Goal: Check status

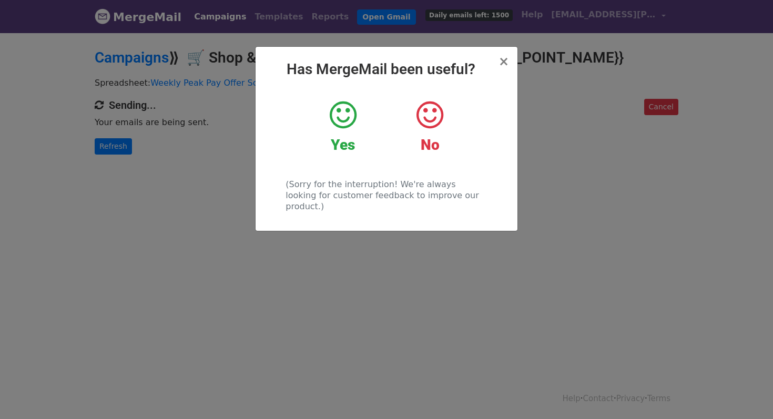
click at [500, 61] on h2 "Has MergeMail been useful?" at bounding box center [386, 69] width 245 height 18
click at [505, 61] on span "×" at bounding box center [503, 61] width 11 height 15
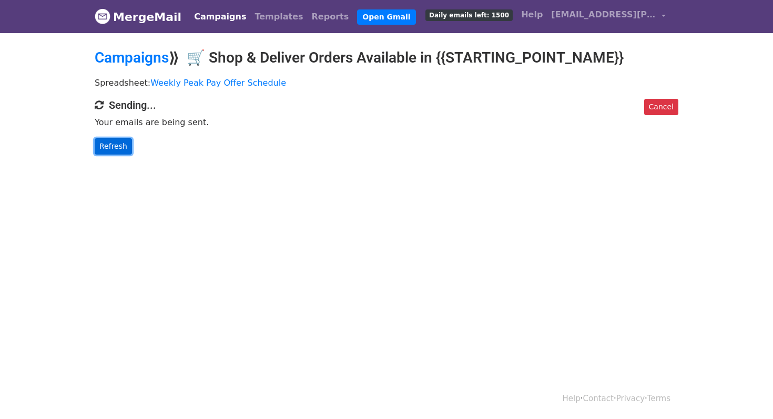
click at [116, 150] on link "Refresh" at bounding box center [113, 146] width 37 height 16
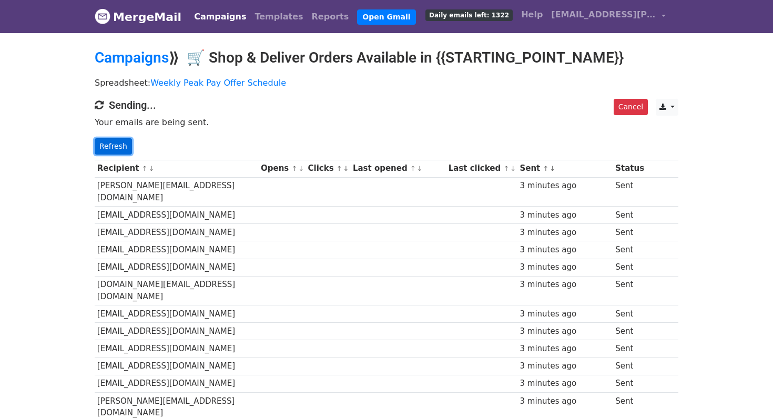
click at [116, 141] on link "Refresh" at bounding box center [113, 146] width 37 height 16
click at [108, 146] on link "Refresh" at bounding box center [113, 146] width 37 height 16
click at [112, 143] on link "Refresh" at bounding box center [113, 146] width 37 height 16
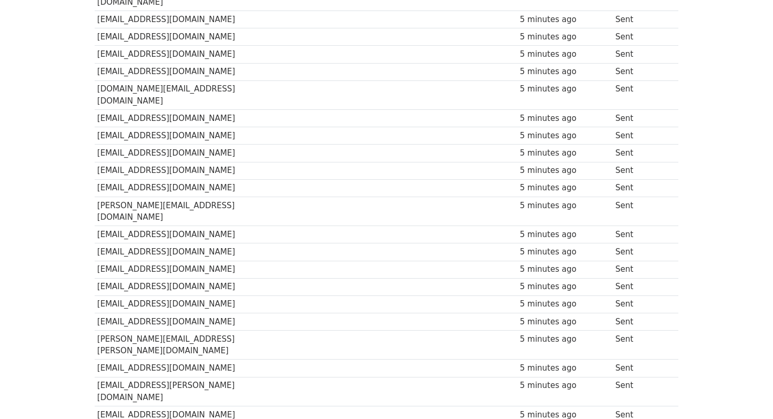
scroll to position [441, 0]
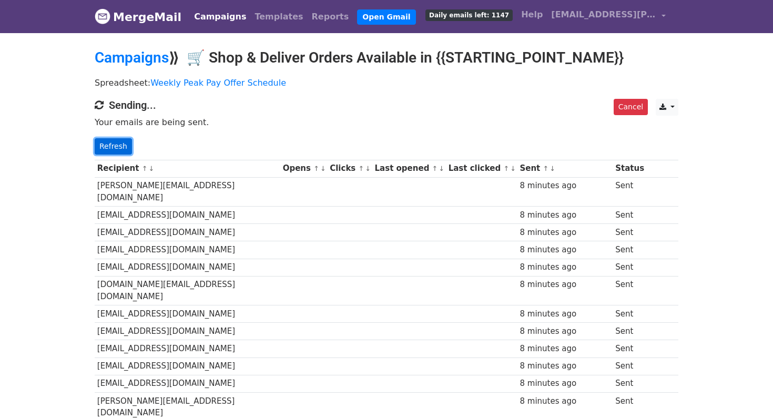
click at [119, 146] on link "Refresh" at bounding box center [113, 146] width 37 height 16
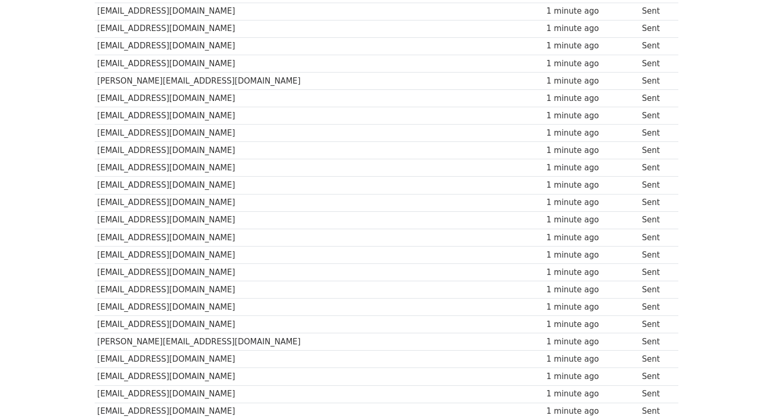
scroll to position [6671, 0]
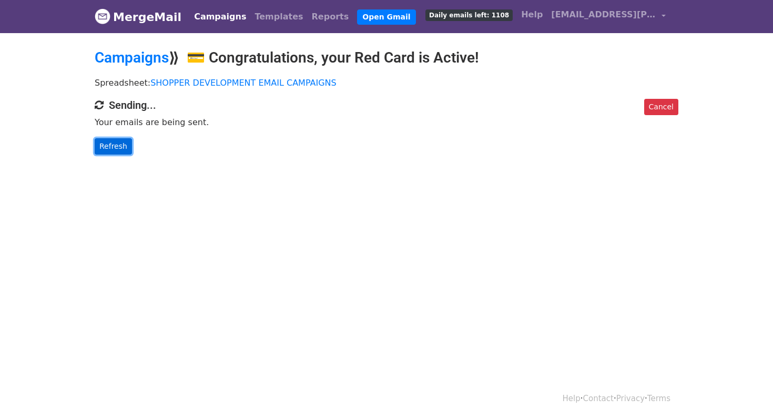
click at [123, 141] on link "Refresh" at bounding box center [113, 146] width 37 height 16
click at [111, 142] on link "Refresh" at bounding box center [113, 146] width 37 height 16
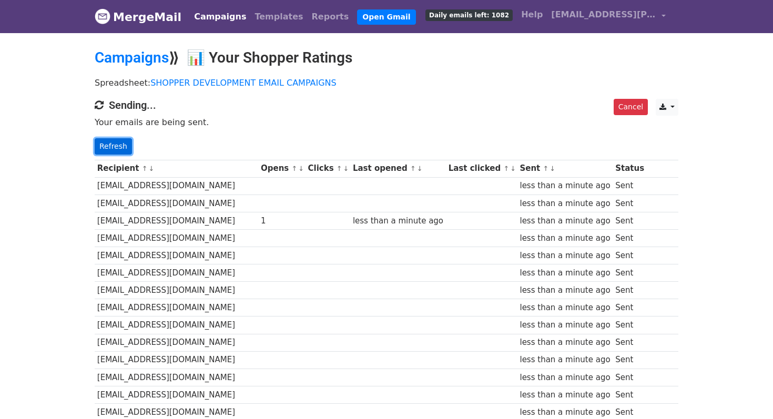
click at [116, 148] on link "Refresh" at bounding box center [113, 146] width 37 height 16
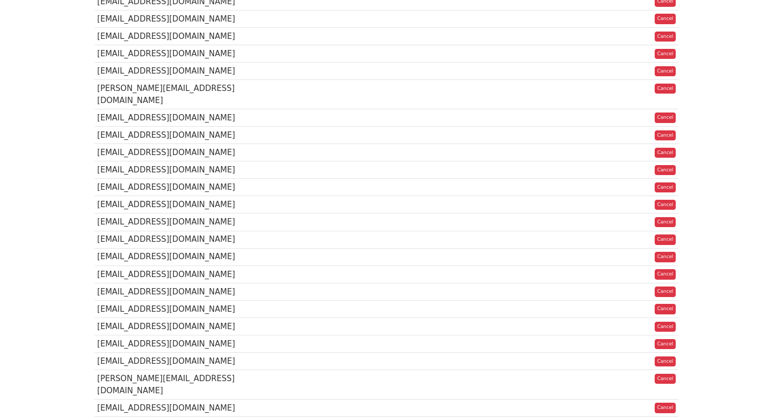
scroll to position [989, 0]
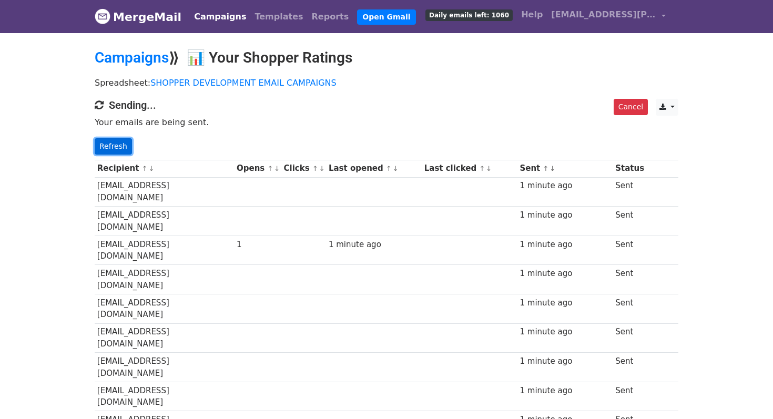
click at [116, 149] on link "Refresh" at bounding box center [113, 146] width 37 height 16
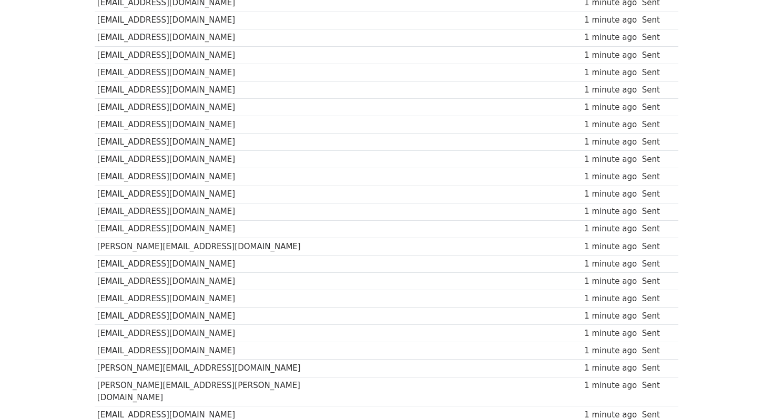
scroll to position [981, 0]
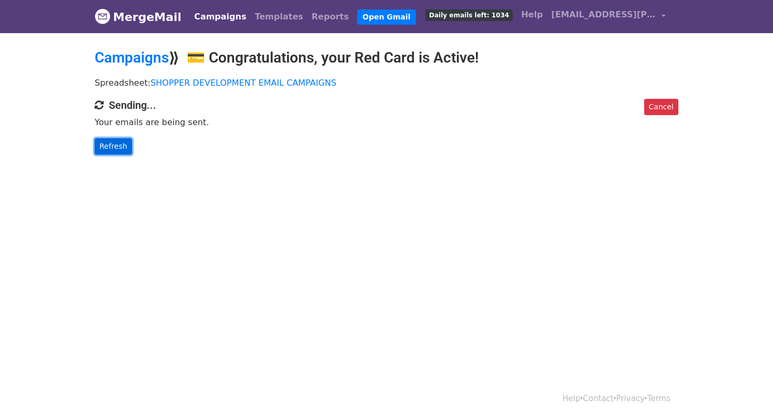
click at [118, 149] on link "Refresh" at bounding box center [113, 146] width 37 height 16
click at [126, 148] on link "Refresh" at bounding box center [113, 146] width 37 height 16
click at [127, 147] on link "Refresh" at bounding box center [113, 146] width 37 height 16
click at [128, 146] on link "Refresh" at bounding box center [113, 146] width 37 height 16
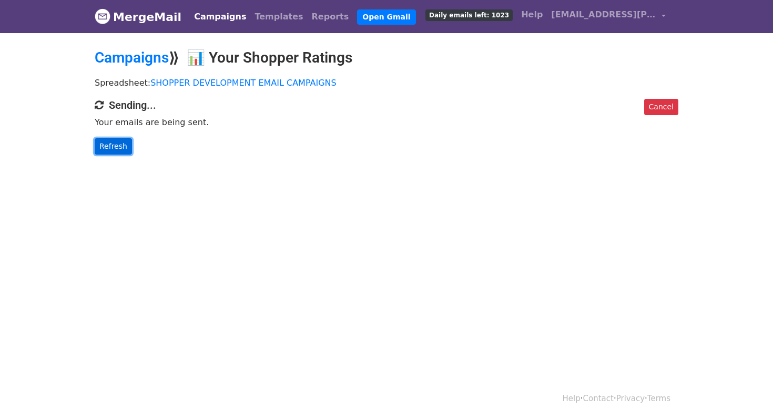
click at [120, 141] on link "Refresh" at bounding box center [113, 146] width 37 height 16
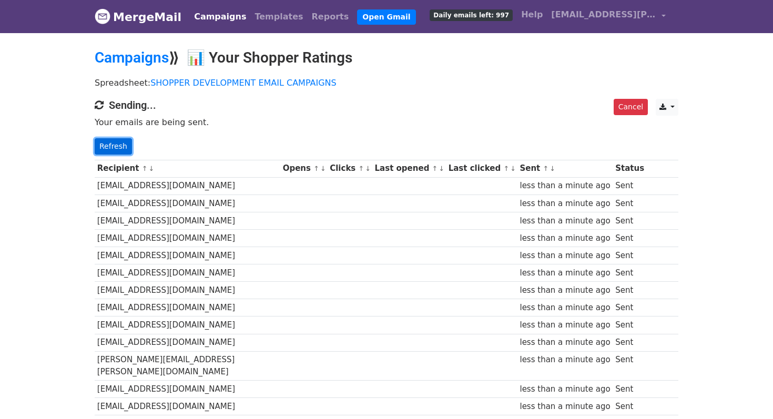
click at [122, 141] on link "Refresh" at bounding box center [113, 146] width 37 height 16
click at [122, 142] on link "Refresh" at bounding box center [113, 146] width 37 height 16
click at [125, 144] on link "Refresh" at bounding box center [113, 146] width 37 height 16
click at [125, 145] on link "Refresh" at bounding box center [113, 146] width 37 height 16
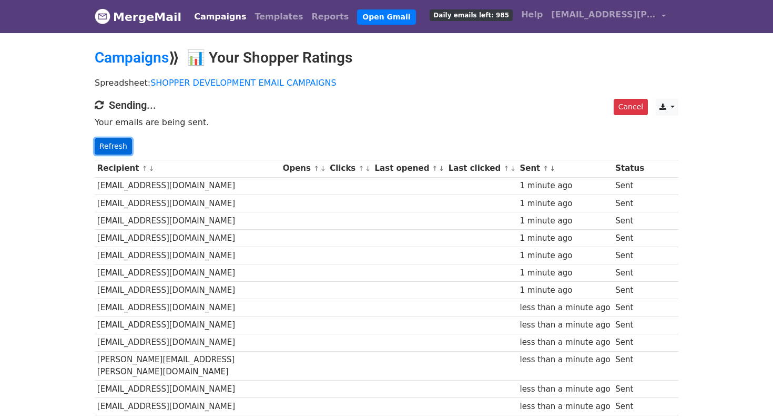
click at [122, 142] on link "Refresh" at bounding box center [113, 146] width 37 height 16
click at [124, 143] on link "Refresh" at bounding box center [113, 146] width 37 height 16
click at [125, 144] on link "Refresh" at bounding box center [113, 146] width 37 height 16
click at [126, 144] on link "Refresh" at bounding box center [113, 146] width 37 height 16
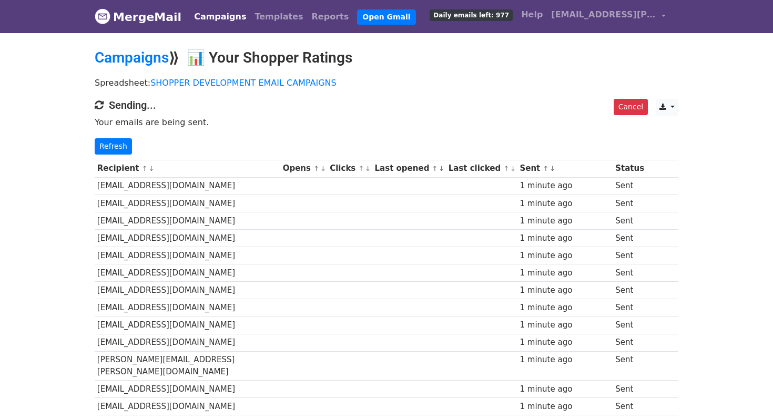
click at [126, 144] on link "Refresh" at bounding box center [113, 146] width 37 height 16
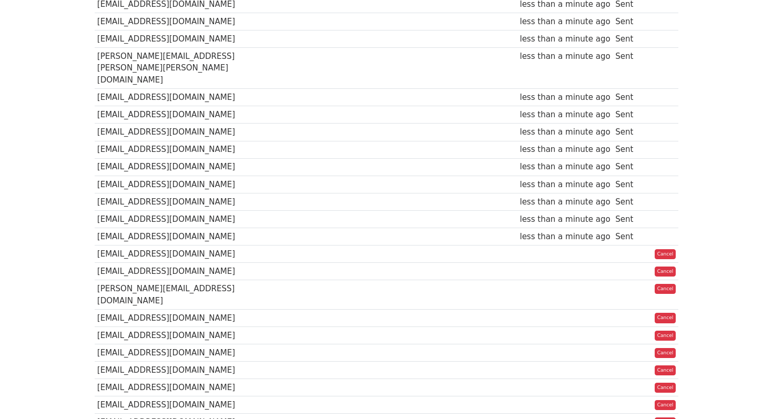
scroll to position [932, 0]
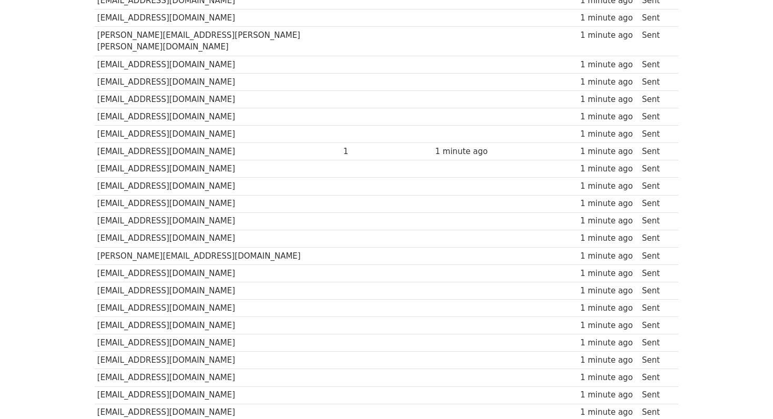
scroll to position [928, 0]
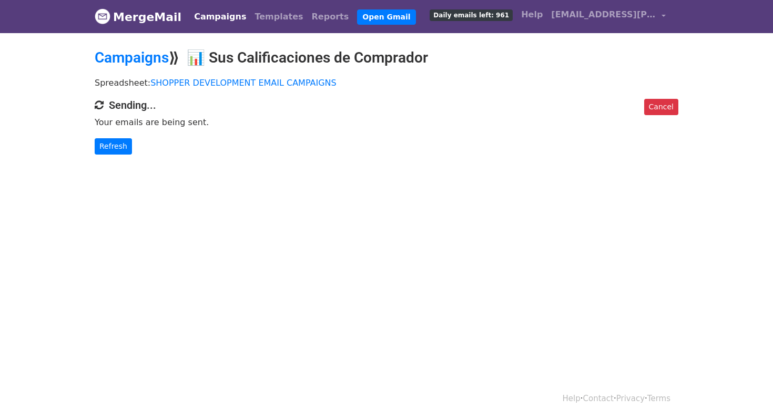
click at [133, 140] on p "Refresh" at bounding box center [387, 146] width 584 height 16
click at [125, 140] on link "Refresh" at bounding box center [113, 146] width 37 height 16
click at [105, 139] on link "Refresh" at bounding box center [113, 146] width 37 height 16
